Goal: Check status: Check status

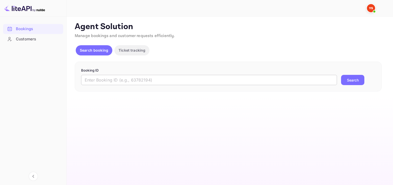
click at [116, 84] on input "text" at bounding box center [209, 80] width 256 height 10
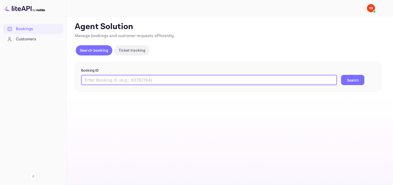
paste input "9693905"
type input "9693905"
click at [341, 75] on button "Search" at bounding box center [352, 80] width 23 height 10
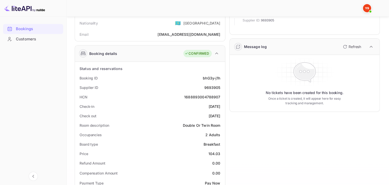
scroll to position [77, 0]
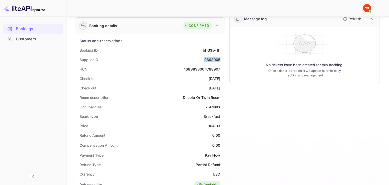
drag, startPoint x: 201, startPoint y: 60, endPoint x: 221, endPoint y: 59, distance: 19.7
click at [221, 59] on div "Supplier ID 9693905" at bounding box center [150, 59] width 146 height 9
copy div "9693905"
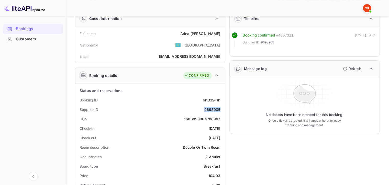
scroll to position [26, 0]
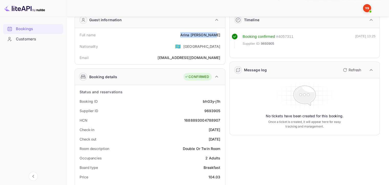
drag, startPoint x: 184, startPoint y: 34, endPoint x: 219, endPoint y: 36, distance: 35.1
click at [219, 36] on div "Full name [PERSON_NAME]" at bounding box center [150, 34] width 146 height 9
copy div "[PERSON_NAME]"
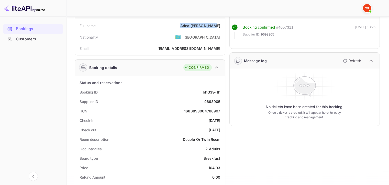
scroll to position [51, 0]
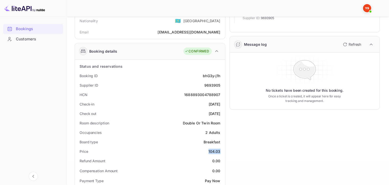
drag, startPoint x: 208, startPoint y: 152, endPoint x: 219, endPoint y: 152, distance: 11.3
click at [219, 152] on div "Price 104.03" at bounding box center [150, 151] width 146 height 9
copy div "104.03"
